Goal: Communication & Community: Participate in discussion

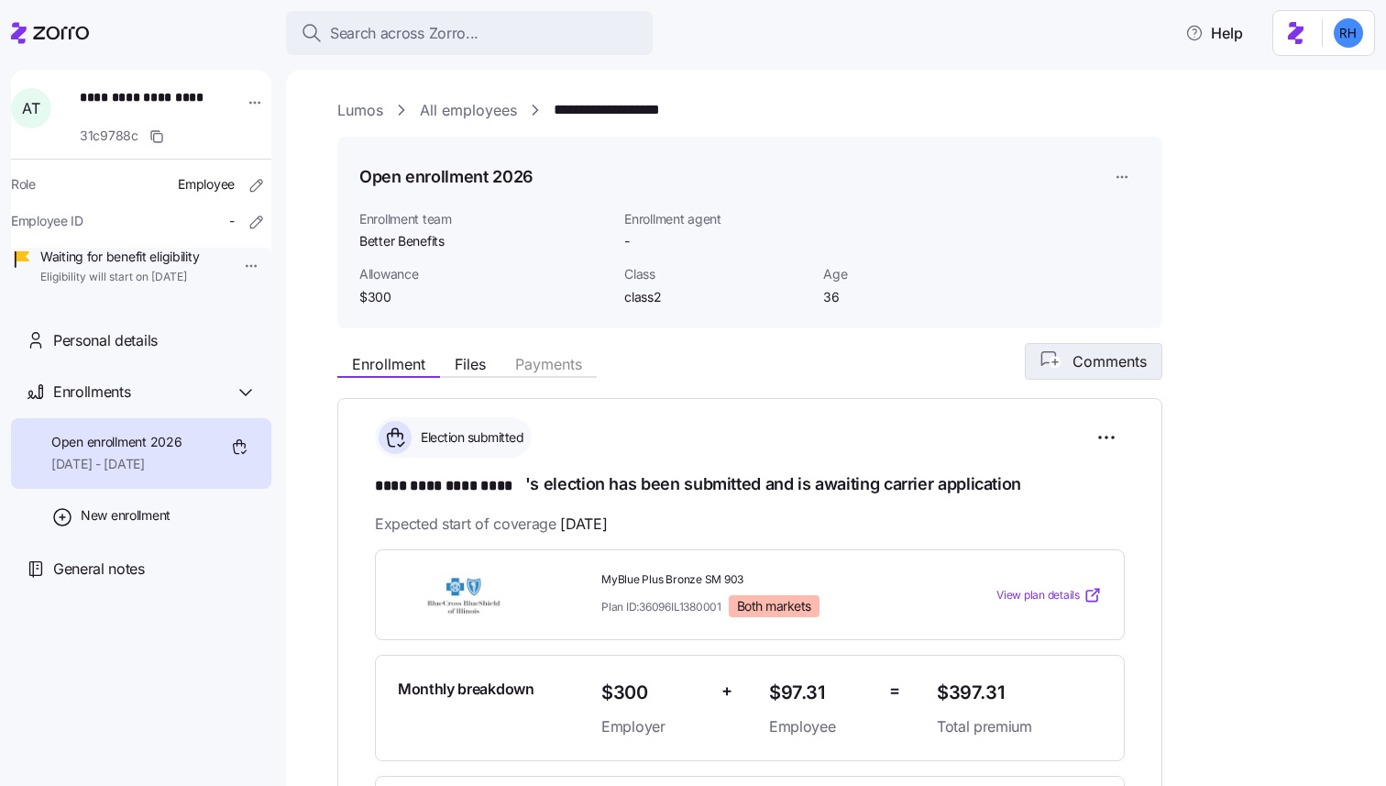
click at [1054, 370] on span "Comments" at bounding box center [1093, 361] width 106 height 22
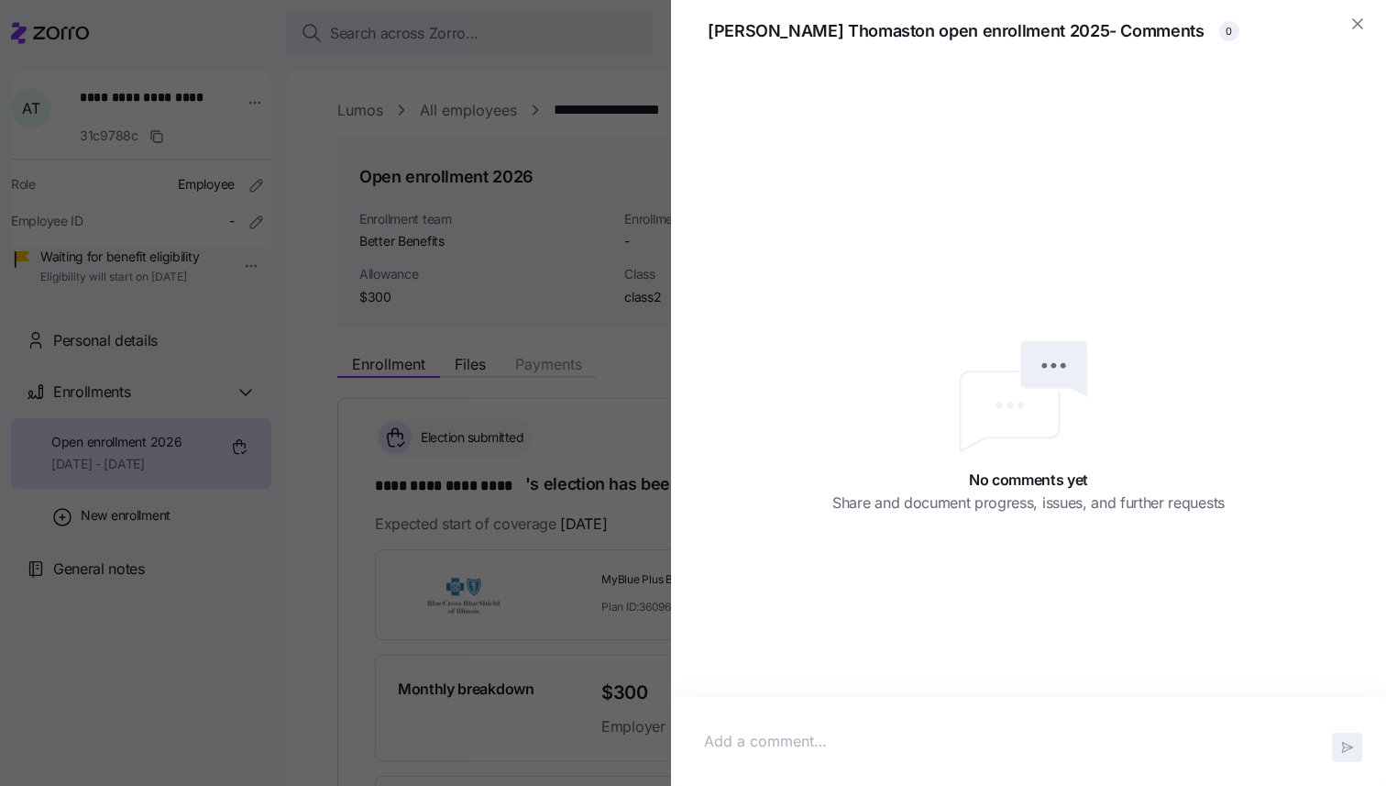
click at [896, 729] on div at bounding box center [1028, 741] width 678 height 52
